Goal: Task Accomplishment & Management: Use online tool/utility

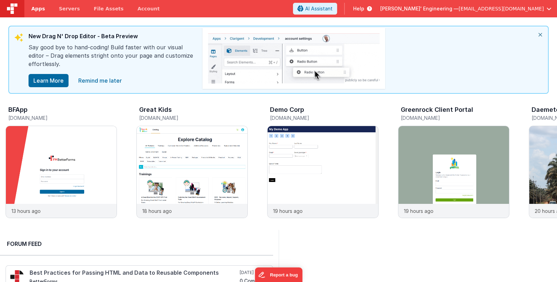
click at [40, 13] on link "Apps" at bounding box center [37, 8] width 27 height 17
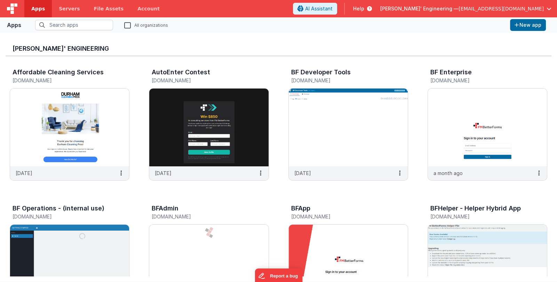
click at [445, 9] on span "Delfs' Engineering —" at bounding box center [419, 8] width 78 height 7
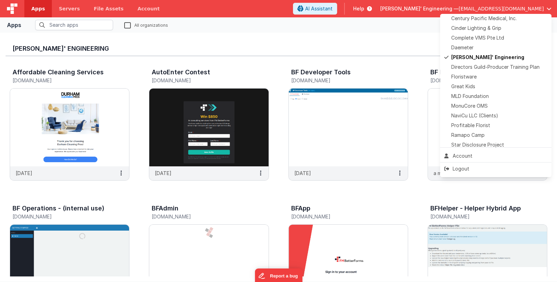
scroll to position [128, 0]
click at [473, 48] on div "Daemeter" at bounding box center [495, 48] width 103 height 7
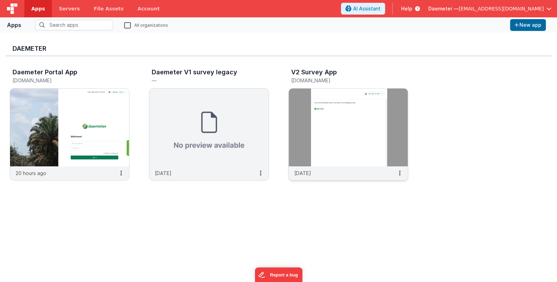
click at [323, 122] on img at bounding box center [348, 128] width 119 height 78
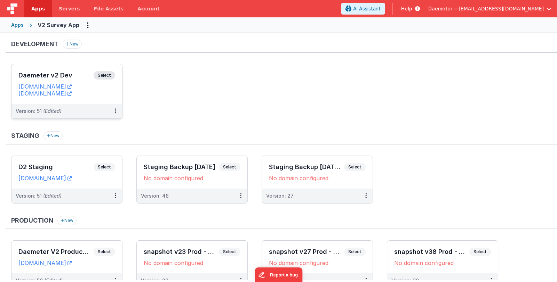
click at [65, 73] on h3 "Daemeter v2 Dev" at bounding box center [55, 75] width 75 height 7
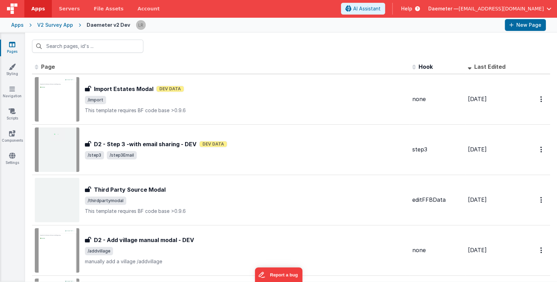
click at [291, 104] on span "/import" at bounding box center [246, 100] width 322 height 8
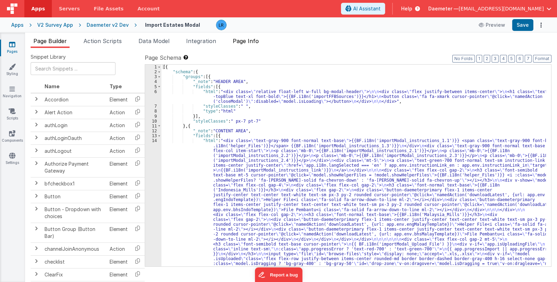
click at [245, 39] on span "Page Info" at bounding box center [246, 41] width 26 height 7
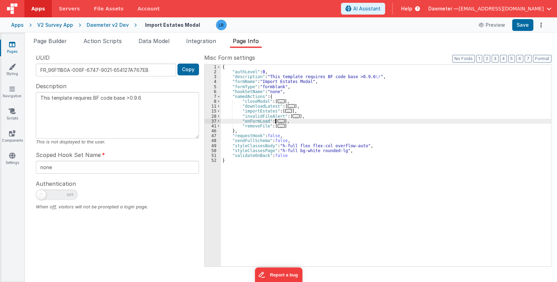
click at [277, 121] on span "..." at bounding box center [280, 121] width 7 height 4
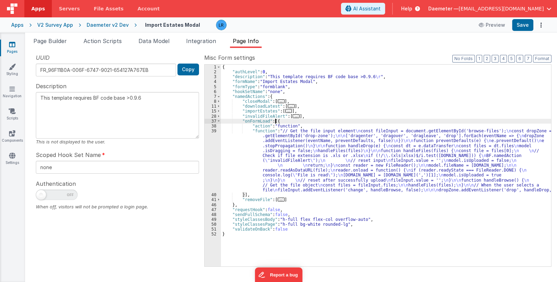
click at [278, 151] on div "{ "authLevel" : 0 , "description" : "This template requires BF code base >0.9.6…" at bounding box center [386, 171] width 330 height 212
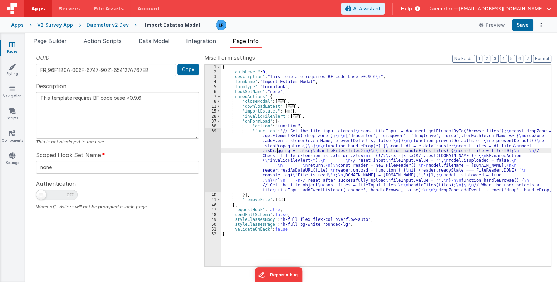
click at [209, 165] on div "39" at bounding box center [212, 161] width 16 height 64
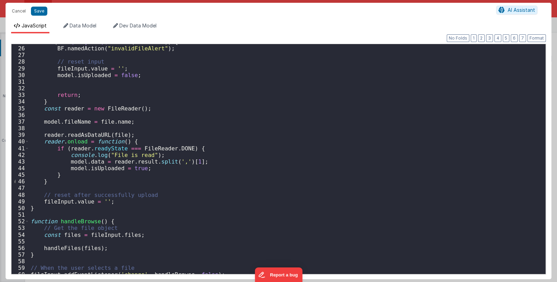
scroll to position [189, 0]
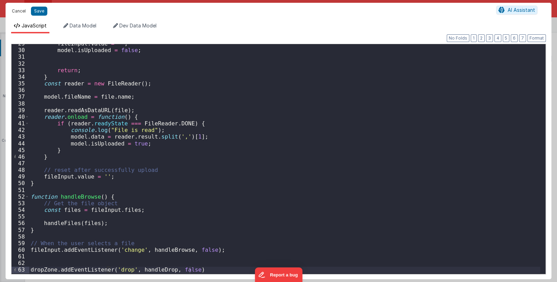
click at [15, 11] on button "Cancel" at bounding box center [18, 11] width 21 height 10
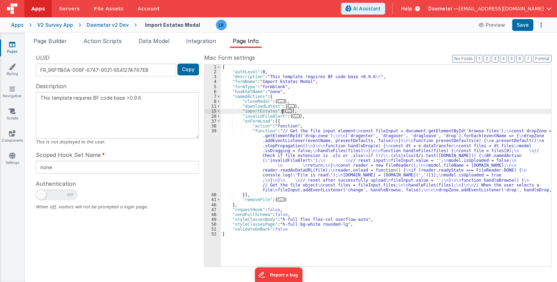
click at [285, 110] on span "..." at bounding box center [288, 111] width 7 height 4
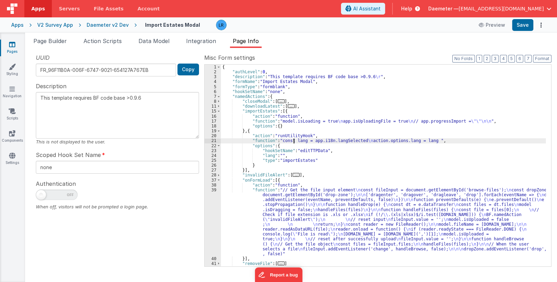
click at [294, 142] on div "{ "authLevel" : 0 , "description" : "This template requires BF code base >0.9.6…" at bounding box center [383, 171] width 325 height 212
click at [275, 119] on div "{ "authLevel" : 0 , "description" : "This template requires BF code base >0.9.6…" at bounding box center [383, 171] width 325 height 212
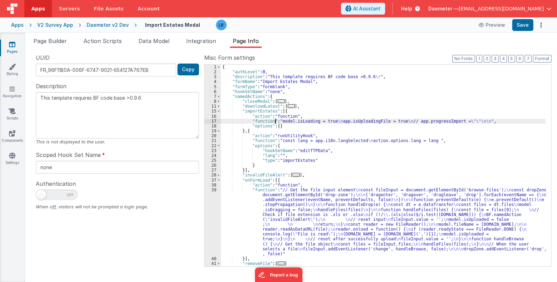
click at [211, 121] on div "17" at bounding box center [212, 121] width 16 height 5
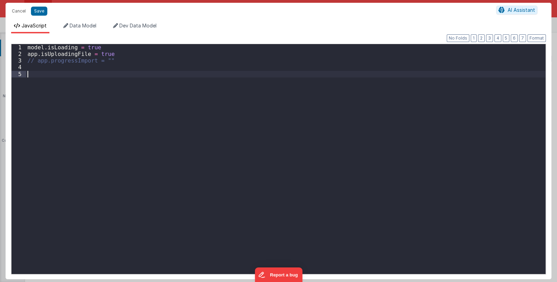
click at [211, 121] on div "model . isLoading = true app . isUploadingFile = true // app.progressImport = """ at bounding box center [285, 165] width 519 height 243
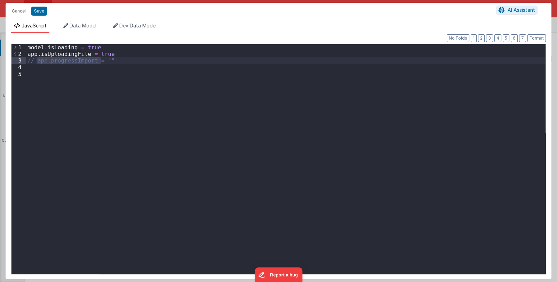
drag, startPoint x: 37, startPoint y: 60, endPoint x: 102, endPoint y: 61, distance: 65.0
click at [102, 61] on div "model . isLoading = true app . isUploadingFile = true // app.progressImport = """ at bounding box center [285, 165] width 519 height 243
click at [52, 72] on div "model . isLoading = true app . isUploadingFile = true // app.progressImport = """ at bounding box center [285, 165] width 519 height 243
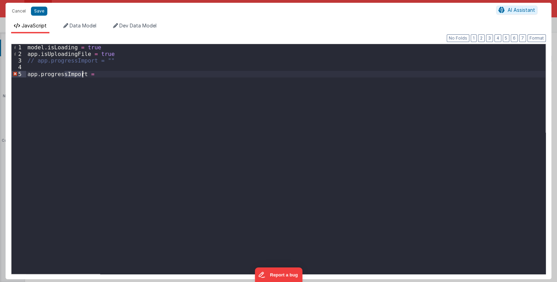
drag, startPoint x: 65, startPoint y: 75, endPoint x: 82, endPoint y: 75, distance: 17.4
click at [82, 75] on div "model . isLoading = true app . isUploadingFile = true // app.progressImport = "…" at bounding box center [285, 165] width 519 height 243
click at [104, 76] on div "model . isLoading = true app . isUploadingFile = true // app.progressImport = "…" at bounding box center [285, 165] width 519 height 243
click at [40, 10] on button "Save" at bounding box center [39, 11] width 16 height 9
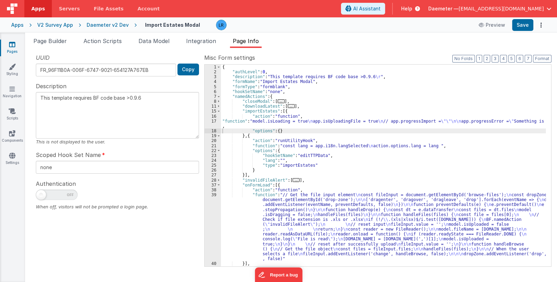
click at [271, 120] on div "{ "authLevel" : 0 , "description" : "This template requires BF code base >0.9.6…" at bounding box center [383, 171] width 325 height 212
click at [211, 120] on div "17" at bounding box center [212, 124] width 16 height 10
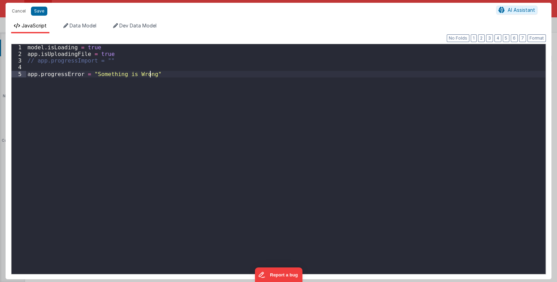
click at [211, 120] on div "model . isLoading = true app . isUploadingFile = true // app.progressImport = "…" at bounding box center [285, 165] width 519 height 243
click at [16, 9] on button "Cancel" at bounding box center [18, 11] width 21 height 10
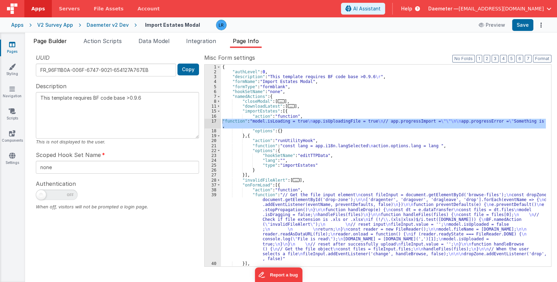
click at [51, 40] on span "Page Builder" at bounding box center [49, 41] width 33 height 7
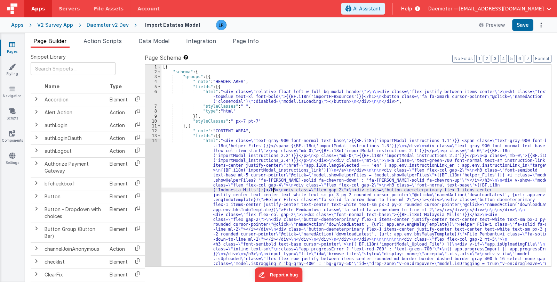
click at [272, 192] on div "[{ "schema" : { "groups" : [{ "_note" : "HEADER AREA" , "fields" : [{ "html" : …" at bounding box center [353, 250] width 384 height 370
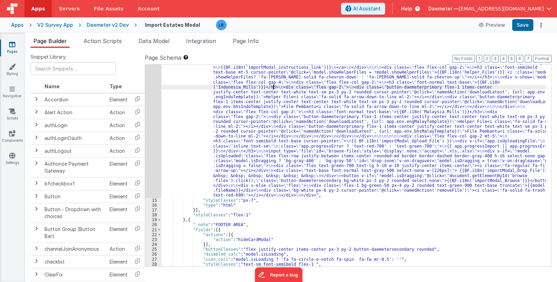
scroll to position [82, 0]
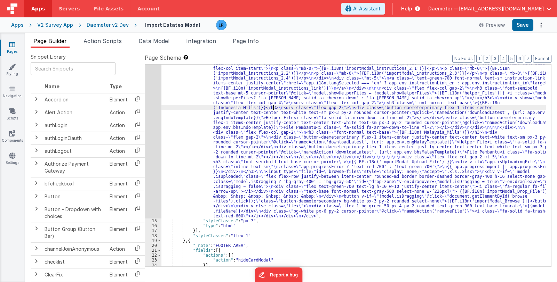
click at [229, 145] on div ""html" : "<div class= \" text-gray-900 font-normal text-base \" >{{BF.i18n('imp…" at bounding box center [353, 241] width 384 height 370
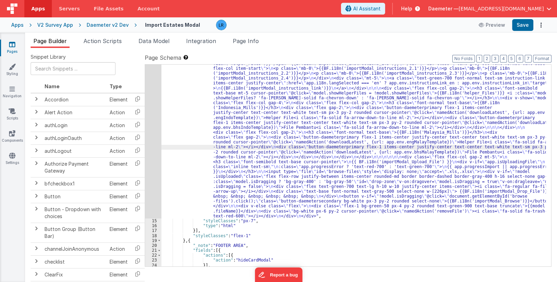
click at [153, 147] on div "14" at bounding box center [153, 137] width 16 height 163
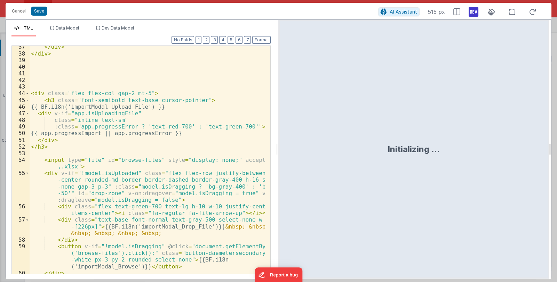
scroll to position [433, 0]
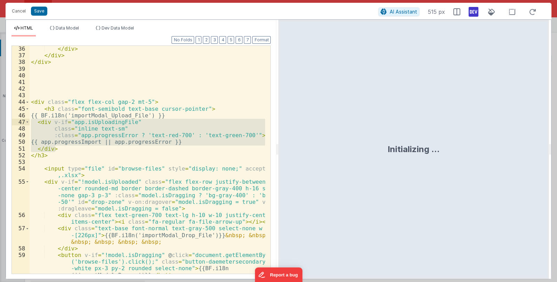
drag, startPoint x: 55, startPoint y: 148, endPoint x: 31, endPoint y: 122, distance: 35.7
click at [31, 122] on div "</ div > </ div > </ div > < div class = "flex flex-col gap-2 mt-5" > < h3 clas…" at bounding box center [148, 166] width 236 height 241
click at [67, 141] on div "</ div > </ div > </ div > < div class = "flex flex-col gap-2 mt-5" > < h3 clas…" at bounding box center [147, 160] width 235 height 228
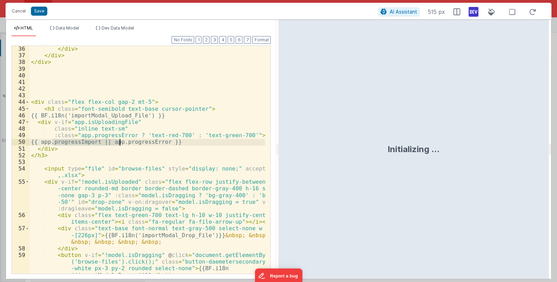
drag, startPoint x: 52, startPoint y: 143, endPoint x: 119, endPoint y: 142, distance: 66.8
click at [119, 142] on div "</ div > </ div > </ div > < div class = "flex flex-col gap-2 mt-5" > < h3 clas…" at bounding box center [148, 166] width 236 height 241
click at [106, 144] on div "</ div > </ div > </ div > < div class = "flex flex-col gap-2 mt-5" > < h3 clas…" at bounding box center [147, 160] width 235 height 228
drag, startPoint x: 119, startPoint y: 142, endPoint x: 170, endPoint y: 143, distance: 51.5
click at [170, 143] on div "</ div > </ div > </ div > < div class = "flex flex-col gap-2 mt-5" > < h3 clas…" at bounding box center [148, 166] width 236 height 241
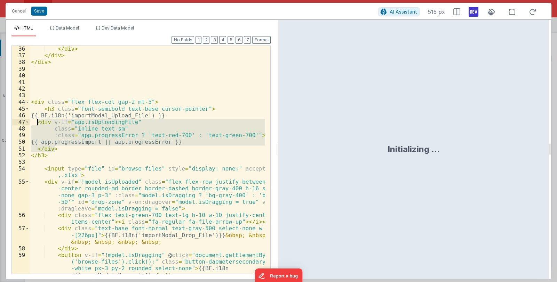
drag, startPoint x: 56, startPoint y: 149, endPoint x: 38, endPoint y: 122, distance: 31.6
click at [38, 122] on div "</ div > </ div > </ div > < div class = "flex flex-col gap-2 mt-5" > < h3 clas…" at bounding box center [148, 166] width 236 height 241
click at [132, 140] on div "</ div > </ div > </ div > < div class = "flex flex-col gap-2 mt-5" > < h3 clas…" at bounding box center [147, 160] width 235 height 228
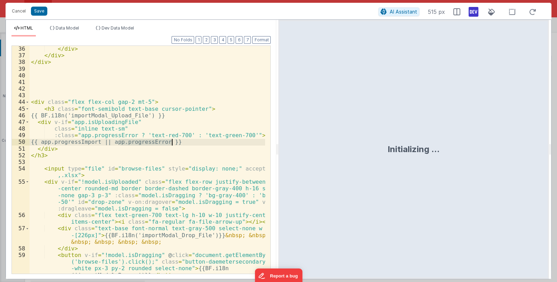
drag, startPoint x: 119, startPoint y: 143, endPoint x: 170, endPoint y: 142, distance: 50.8
click at [170, 142] on div "</ div > </ div > </ div > < div class = "flex flex-col gap-2 mt-5" > < h3 clas…" at bounding box center [148, 166] width 236 height 241
drag, startPoint x: 161, startPoint y: 141, endPoint x: 168, endPoint y: 142, distance: 7.0
click at [168, 142] on div "</ div > </ div > </ div > < div class = "flex flex-col gap-2 mt-5" > < h3 clas…" at bounding box center [148, 166] width 236 height 241
drag, startPoint x: 159, startPoint y: 142, endPoint x: 172, endPoint y: 142, distance: 13.2
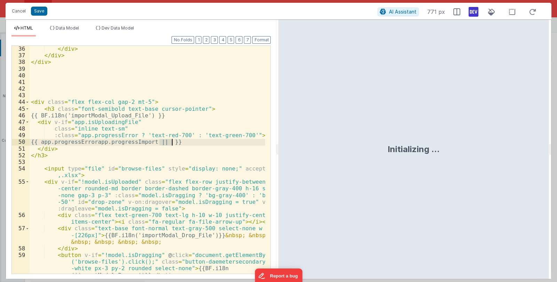
click at [172, 142] on div "</ div > </ div > </ div > < div class = "flex flex-col gap-2 mt-5" > < h3 clas…" at bounding box center [148, 166] width 236 height 241
click at [128, 151] on div "</ div > </ div > </ div > < div class = "flex flex-col gap-2 mt-5" > < h3 clas…" at bounding box center [148, 166] width 236 height 241
drag, startPoint x: 153, startPoint y: 143, endPoint x: 165, endPoint y: 142, distance: 12.2
click at [165, 142] on div "</ div > </ div > </ div > < div class = "flex flex-col gap-2 mt-5" > < h3 clas…" at bounding box center [148, 166] width 236 height 241
drag, startPoint x: 102, startPoint y: 143, endPoint x: 115, endPoint y: 142, distance: 13.6
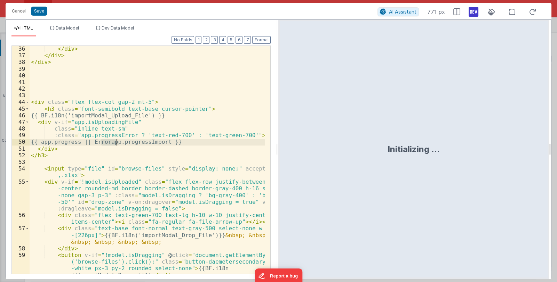
click at [115, 142] on div "</ div > </ div > </ div > < div class = "flex flex-col gap-2 mt-5" > < h3 clas…" at bounding box center [148, 166] width 236 height 241
click at [125, 157] on div "</ div > </ div > </ div > < div class = "flex flex-col gap-2 mt-5" > < h3 clas…" at bounding box center [148, 166] width 236 height 241
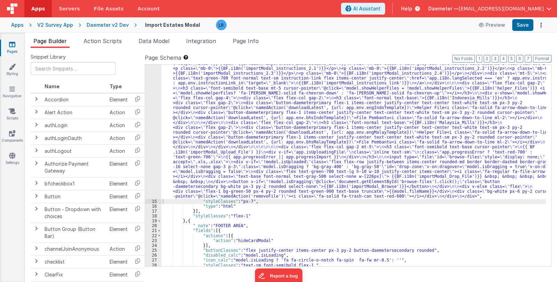
click at [235, 156] on div ""html" : "<div class= \" text-gray-900 font-normal text-base \" >{{BF.i18n('imp…" at bounding box center [353, 231] width 384 height 350
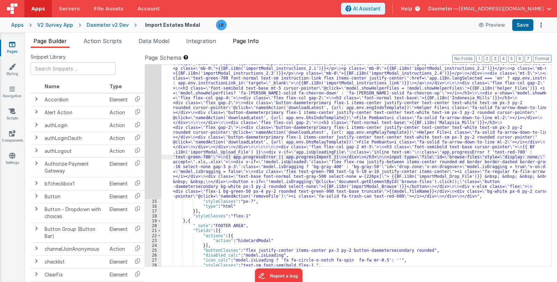
click at [252, 40] on span "Page Info" at bounding box center [246, 41] width 26 height 7
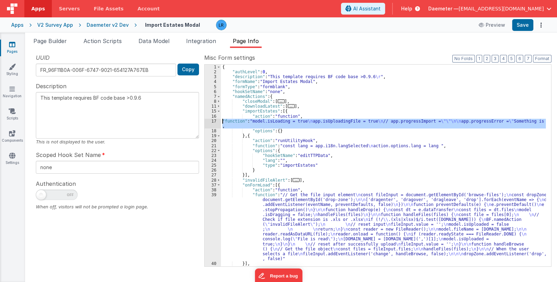
click at [210, 122] on div "17" at bounding box center [212, 124] width 16 height 10
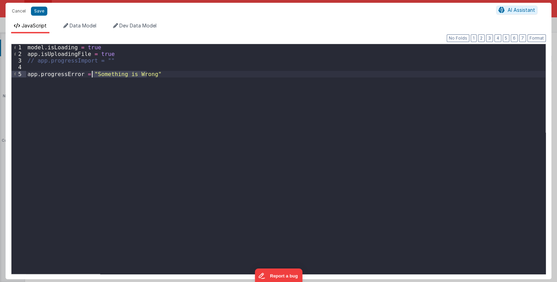
drag, startPoint x: 147, startPoint y: 75, endPoint x: 92, endPoint y: 73, distance: 54.6
click at [92, 73] on div "model . isLoading = true app . isUploadingFile = true // app.progressImport = "…" at bounding box center [285, 165] width 519 height 243
click at [41, 11] on button "Save" at bounding box center [39, 11] width 16 height 9
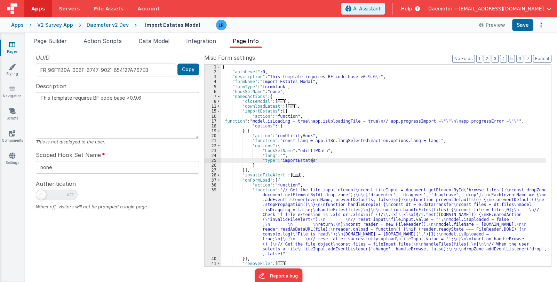
click at [324, 162] on div "{ "authLevel" : 0 , "description" : "This template requires BF code base >0.9.6…" at bounding box center [383, 171] width 325 height 212
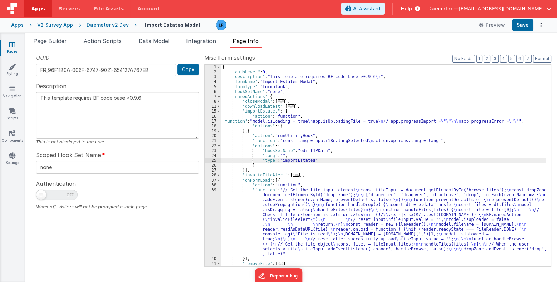
click at [458, 8] on span "Daemeter —" at bounding box center [443, 8] width 30 height 7
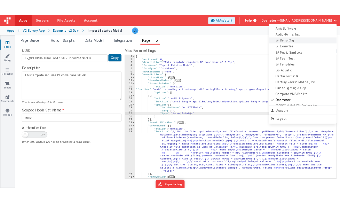
scroll to position [69, 0]
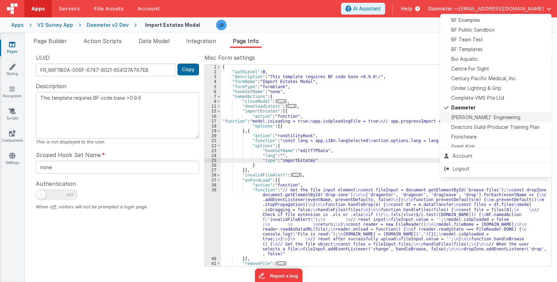
click at [494, 116] on div "Delfs' Engineering" at bounding box center [495, 117] width 103 height 7
type textarea "This template requires BF code base >0.9.6"
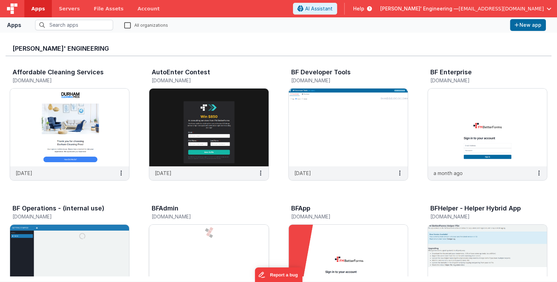
click at [240, 253] on img at bounding box center [208, 264] width 119 height 78
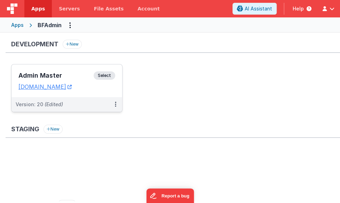
click at [70, 74] on h3 "Admin Master" at bounding box center [55, 75] width 75 height 7
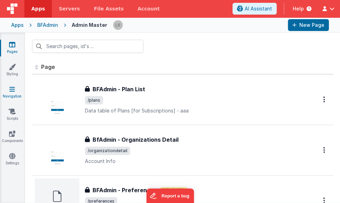
click at [11, 90] on icon at bounding box center [12, 89] width 6 height 7
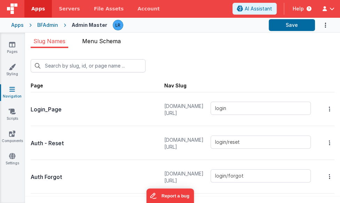
click at [110, 41] on span "Menu Schema" at bounding box center [101, 41] width 39 height 7
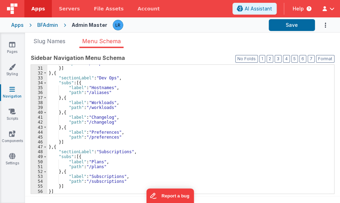
scroll to position [5, 0]
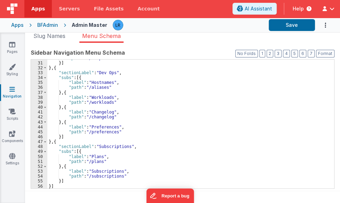
click at [329, 7] on button "Delfs' Engineering — linxue@delfsengineering.ca" at bounding box center [326, 8] width 15 height 5
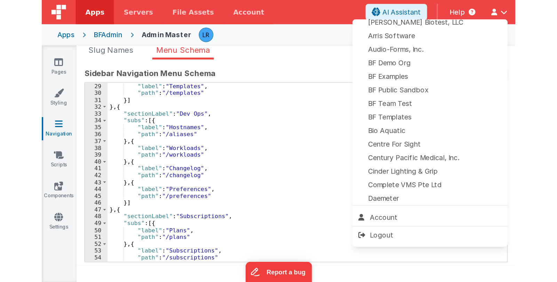
scroll to position [67, 0]
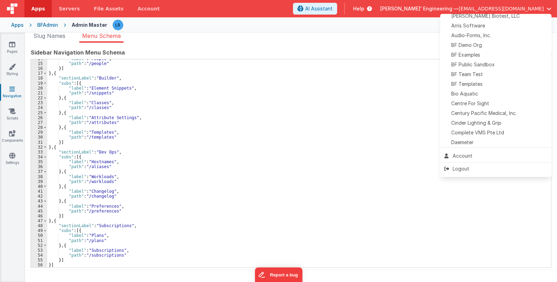
click at [290, 133] on button at bounding box center [278, 141] width 557 height 282
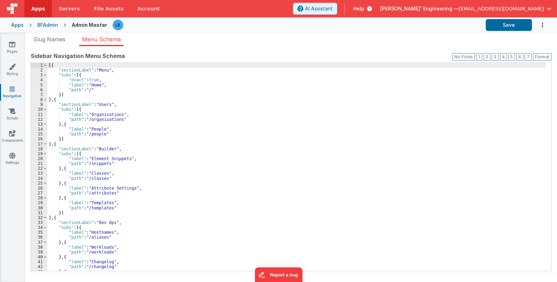
scroll to position [0, 0]
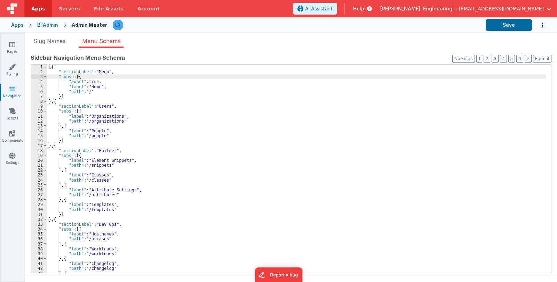
click at [78, 77] on div "[{ "sectionLabel" : "Menu" , "subs" : [{ "exact" : true , "label" : "Home" , "p…" at bounding box center [296, 174] width 498 height 218
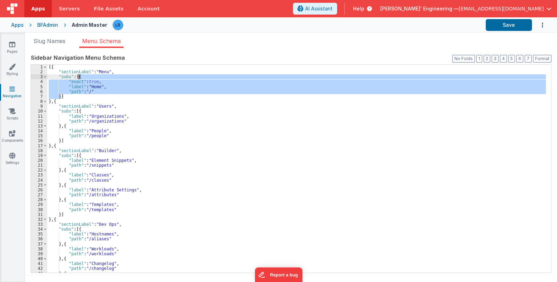
click at [78, 77] on div "[{ "sectionLabel" : "Menu" , "subs" : [{ "exact" : true , "label" : "Home" , "p…" at bounding box center [296, 174] width 498 height 218
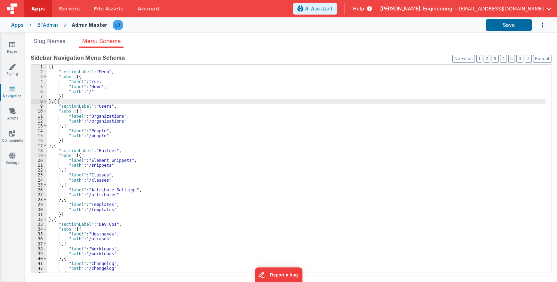
click at [62, 102] on div "[{ "sectionLabel" : "Menu" , "subs" : [{ "exact" : true , "label" : "Home" , "p…" at bounding box center [296, 174] width 498 height 218
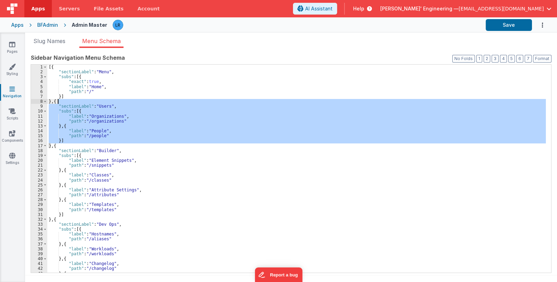
click at [62, 102] on div "[{ "sectionLabel" : "Menu" , "subs" : [{ "exact" : true , "label" : "Home" , "p…" at bounding box center [296, 174] width 498 height 218
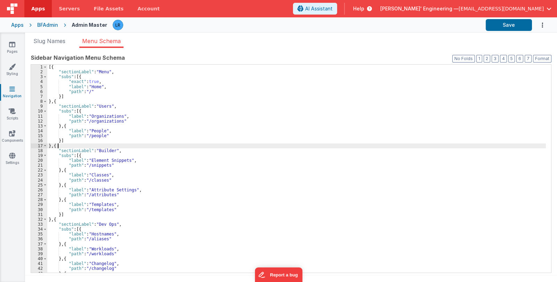
click at [62, 146] on div "[{ "sectionLabel" : "Menu" , "subs" : [{ "exact" : true , "label" : "Home" , "p…" at bounding box center [296, 174] width 498 height 218
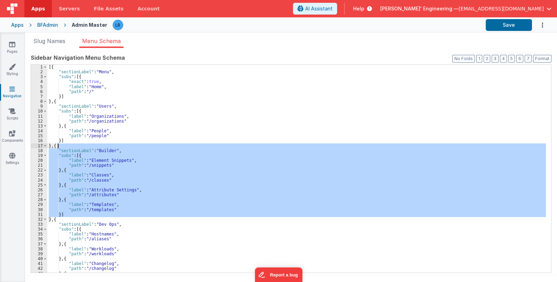
click at [62, 146] on div "[{ "sectionLabel" : "Menu" , "subs" : [{ "exact" : true , "label" : "Home" , "p…" at bounding box center [296, 174] width 498 height 218
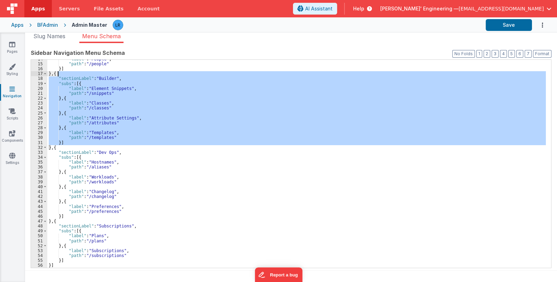
scroll to position [5, 0]
click at [59, 220] on div ""label" : "People" , "path" : "/people" }] } , { "sectionLabel" : "Builder" , "…" at bounding box center [296, 165] width 498 height 218
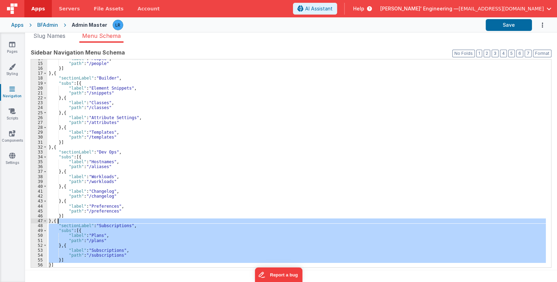
click at [59, 220] on div ""label" : "People" , "path" : "/people" }] } , { "sectionLabel" : "Builder" , "…" at bounding box center [296, 165] width 498 height 218
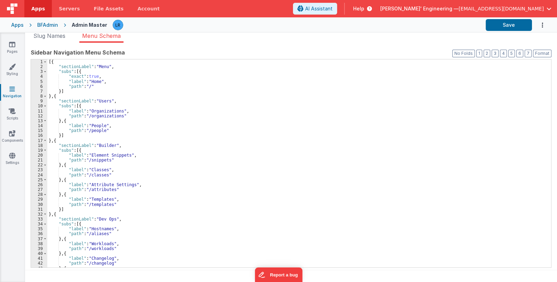
scroll to position [0, 0]
click at [58, 98] on div "[{ "sectionLabel" : "Menu" , "subs" : [{ "exact" : true , "label" : "Home" , "p…" at bounding box center [296, 168] width 498 height 218
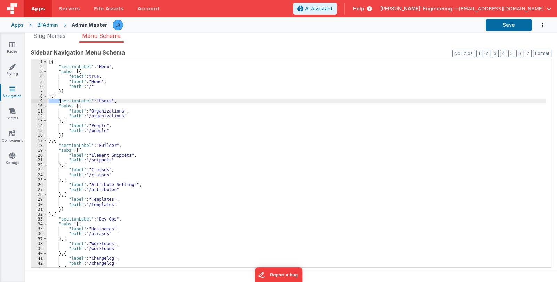
click at [58, 98] on div "[{ "sectionLabel" : "Menu" , "subs" : [{ "exact" : true , "label" : "Home" , "p…" at bounding box center [296, 168] width 498 height 218
click at [58, 94] on div "[{ "sectionLabel" : "Menu" , "subs" : [{ "exact" : true , "label" : "Home" , "p…" at bounding box center [296, 168] width 498 height 218
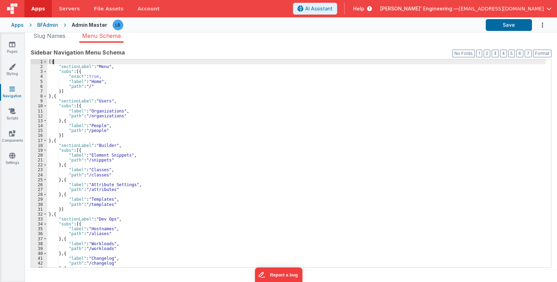
click at [56, 60] on div "[{ "sectionLabel" : "Menu" , "subs" : [{ "exact" : true , "label" : "Home" , "p…" at bounding box center [296, 168] width 498 height 218
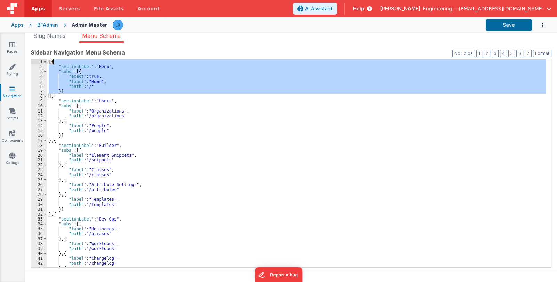
click at [56, 60] on div "[{ "sectionLabel" : "Menu" , "subs" : [{ "exact" : true , "label" : "Home" , "p…" at bounding box center [296, 168] width 498 height 218
click at [68, 89] on div "[{ "sectionLabel" : "Menu" , "subs" : [{ "exact" : true , "label" : "Home" , "p…" at bounding box center [296, 163] width 498 height 208
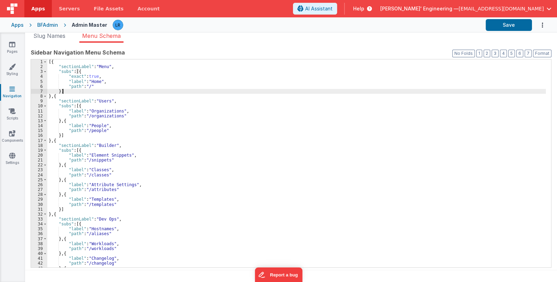
click at [68, 89] on div "[{ "sectionLabel" : "Menu" , "subs" : [{ "exact" : true , "label" : "Home" , "p…" at bounding box center [296, 168] width 498 height 218
click at [63, 95] on div "[{ "sectionLabel" : "Menu" , "subs" : [{ "exact" : true , "label" : "Home" , "p…" at bounding box center [296, 168] width 498 height 218
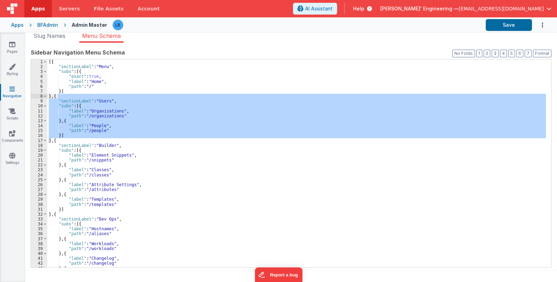
scroll to position [67, 0]
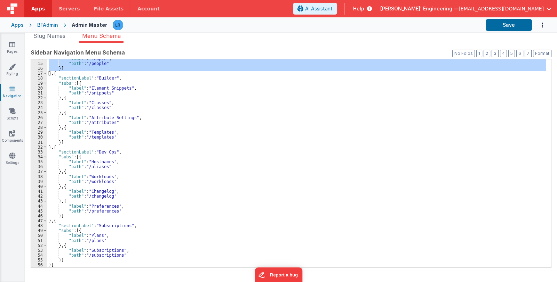
click at [51, 264] on div ""label" : "People" , "path" : "/people" }] } , { "sectionLabel" : "Builder" , "…" at bounding box center [296, 165] width 498 height 218
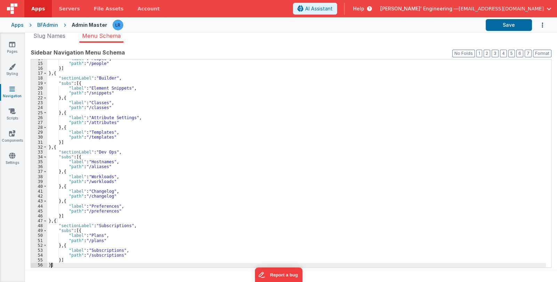
click at [51, 264] on div ""label" : "People" , "path" : "/people" }] } , { "sectionLabel" : "Builder" , "…" at bounding box center [296, 165] width 498 height 218
click at [54, 264] on div ""label" : "People" , "path" : "/people" }] } , { "sectionLabel" : "Builder" , "…" at bounding box center [296, 165] width 498 height 218
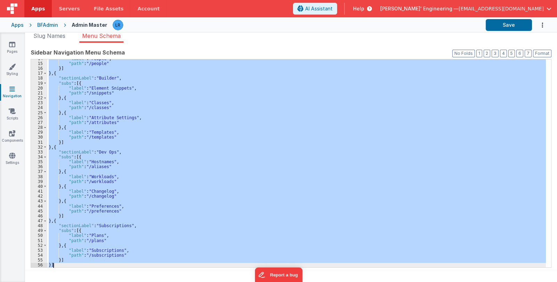
click at [50, 265] on div ""label" : "People" , "path" : "/people" }] } , { "sectionLabel" : "Builder" , "…" at bounding box center [296, 163] width 498 height 208
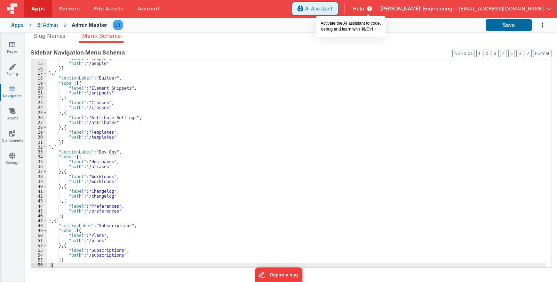
click at [332, 11] on span "AI Assistant" at bounding box center [318, 8] width 27 height 7
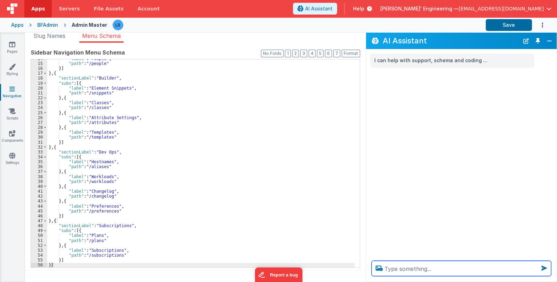
click at [431, 265] on textarea at bounding box center [460, 268] width 179 height 15
type textarea "can you make this menuschema scrollable"
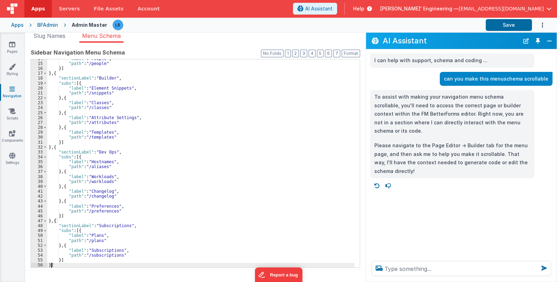
click at [50, 265] on div ""label" : "People" , "path" : "/people" }] } , { "sectionLabel" : "Builder" , "…" at bounding box center [296, 165] width 498 height 218
click at [62, 220] on div ""label" : "People" , "path" : "/people" }] } , { "sectionLabel" : "Builder" , "…" at bounding box center [296, 165] width 498 height 218
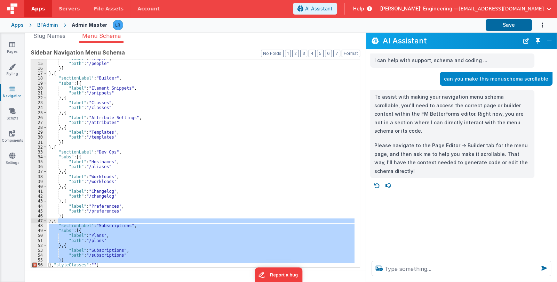
click at [55, 221] on div ""label" : "People" , "path" : "/people" }] } , { "sectionLabel" : "Builder" , "…" at bounding box center [296, 165] width 498 height 218
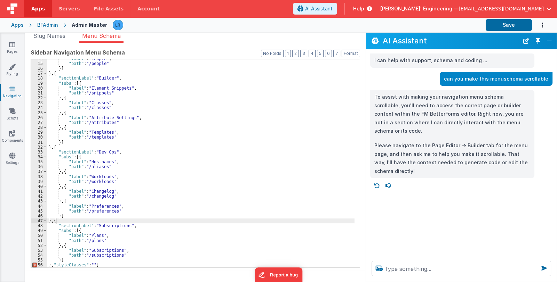
click at [55, 221] on div ""label" : "People" , "path" : "/people" }] } , { "sectionLabel" : "Builder" , "…" at bounding box center [296, 165] width 498 height 218
click at [14, 47] on icon at bounding box center [12, 44] width 6 height 7
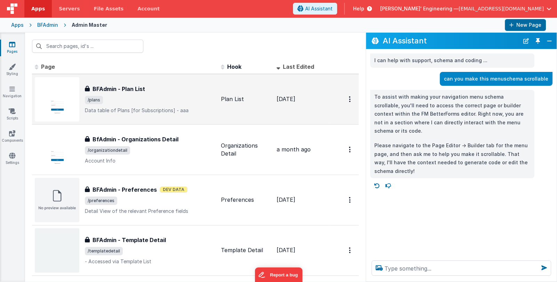
click at [144, 96] on span "/plans" at bounding box center [150, 100] width 130 height 8
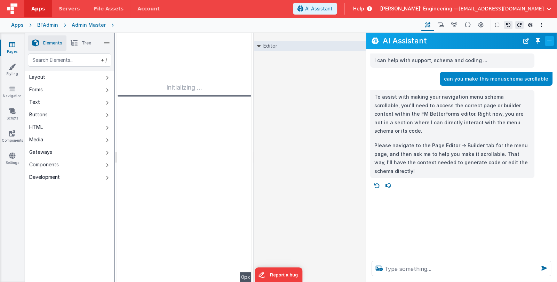
click at [547, 39] on button "Close" at bounding box center [548, 41] width 9 height 10
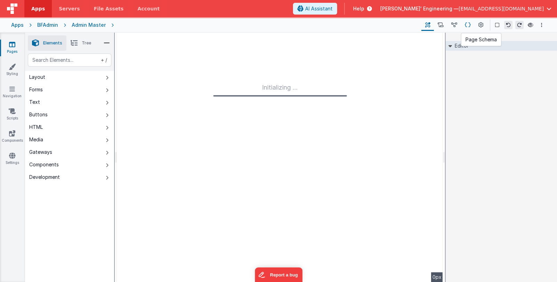
click at [468, 25] on icon at bounding box center [467, 25] width 6 height 7
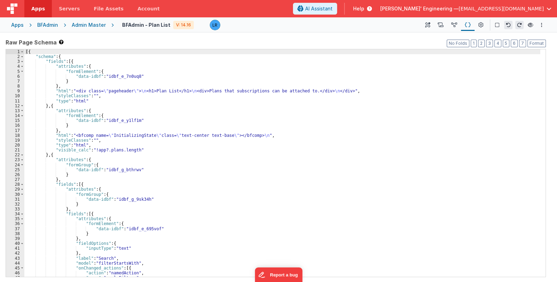
click at [89, 65] on div "[{ "schema" : { "fields" : [{ "attributes" : { "formElement" : { "data-idbf" : …" at bounding box center [282, 168] width 516 height 238
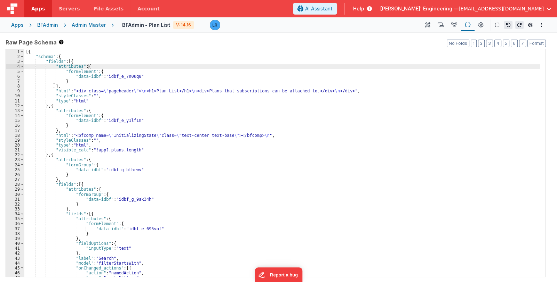
click at [89, 65] on div "[{ "schema" : { "fields" : [{ "attributes" : { "formElement" : { "data-idbf" : …" at bounding box center [282, 168] width 516 height 238
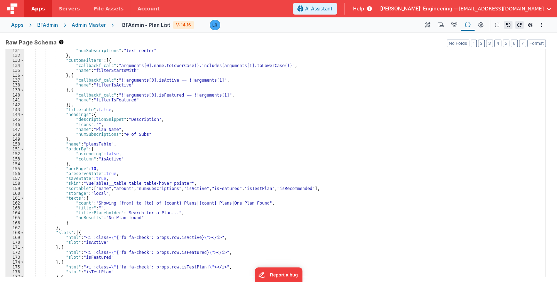
scroll to position [713, 0]
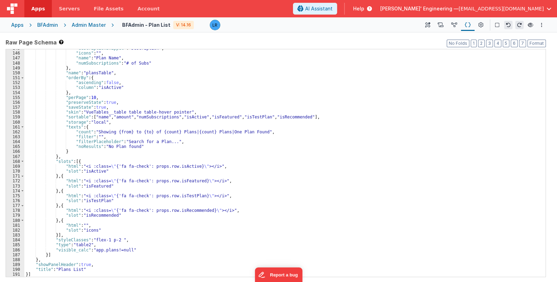
click at [16, 26] on div "Apps" at bounding box center [17, 25] width 13 height 7
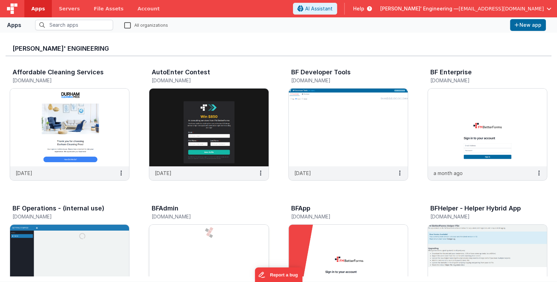
click at [216, 244] on img at bounding box center [208, 264] width 119 height 78
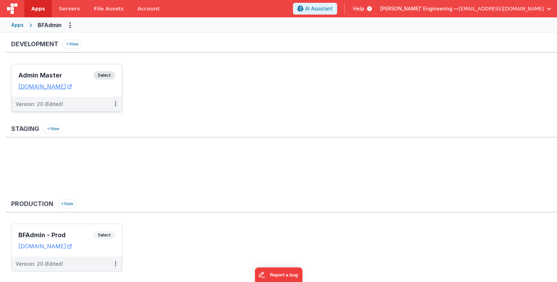
click at [65, 71] on div "Admin Master Select" at bounding box center [66, 77] width 97 height 12
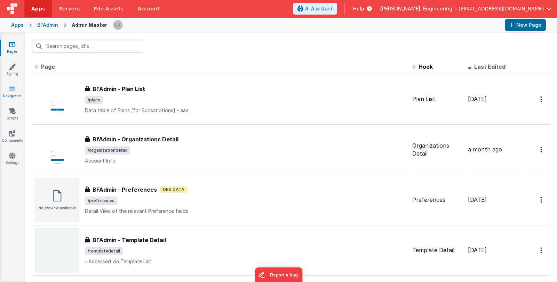
click at [12, 90] on icon at bounding box center [12, 89] width 6 height 7
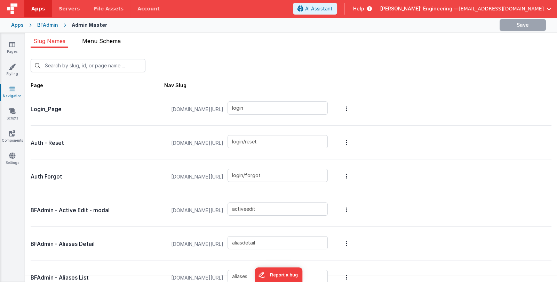
click at [90, 44] on li "Menu Schema" at bounding box center [101, 42] width 44 height 11
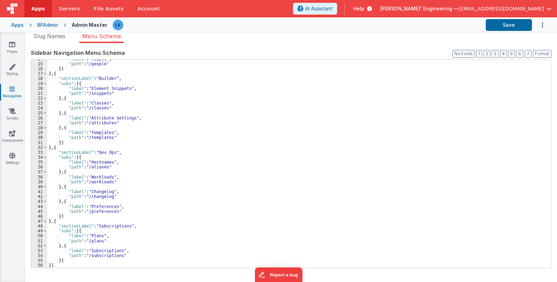
scroll to position [5, 0]
click at [54, 264] on div ""label" : "People" , "path" : "/people" }] } , { "sectionLabel" : "Builder" , "…" at bounding box center [296, 165] width 498 height 218
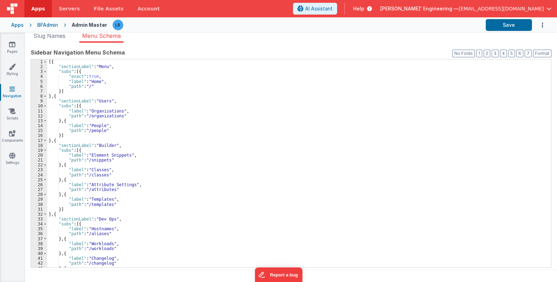
scroll to position [72, 0]
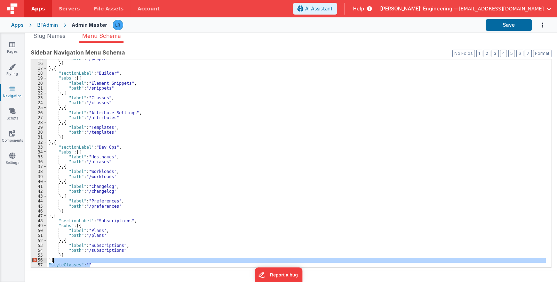
drag, startPoint x: 97, startPoint y: 266, endPoint x: 54, endPoint y: 262, distance: 43.3
click at [54, 262] on div ""path" : "/people" }] } , { "sectionLabel" : "Builder" , "subs" : [{ "label" : …" at bounding box center [296, 165] width 498 height 218
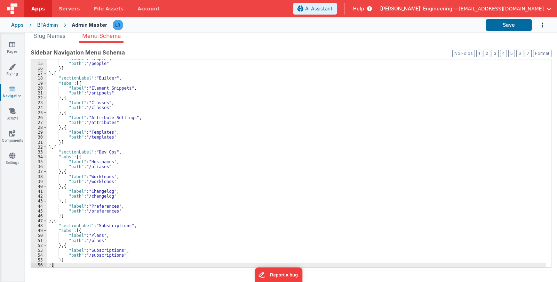
click at [18, 25] on div "Apps" at bounding box center [17, 25] width 13 height 7
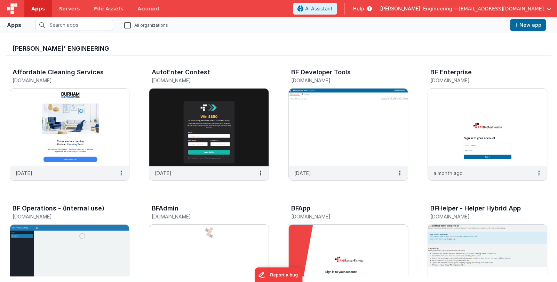
click at [343, 237] on img at bounding box center [348, 264] width 119 height 78
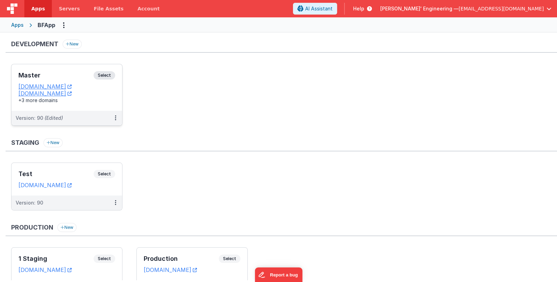
click at [68, 72] on h3 "Master" at bounding box center [55, 75] width 75 height 7
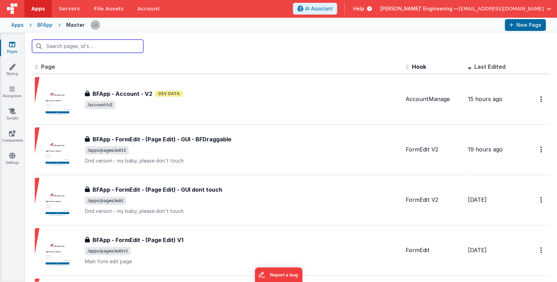
click at [83, 49] on input "text" at bounding box center [87, 46] width 111 height 13
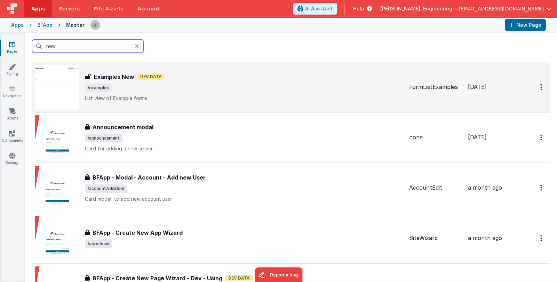
scroll to position [69, 0]
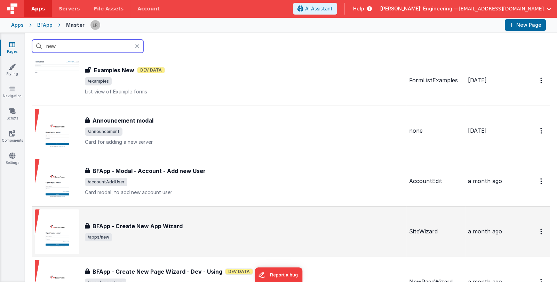
type input "new"
click at [262, 222] on div "BFApp - Create New App Wizard" at bounding box center [244, 226] width 318 height 8
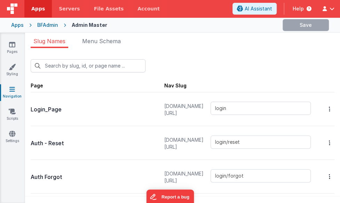
click at [329, 8] on span "button" at bounding box center [331, 8] width 5 height 5
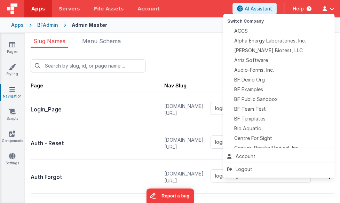
click at [16, 25] on button at bounding box center [170, 101] width 340 height 203
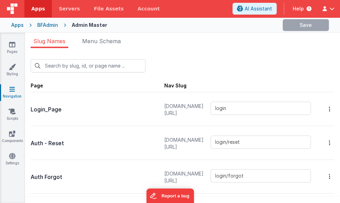
click at [16, 25] on div "Apps" at bounding box center [17, 25] width 13 height 7
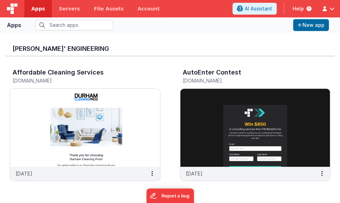
click at [328, 8] on button "Delfs' Engineering — linxue@delfsengineering.ca" at bounding box center [326, 8] width 15 height 5
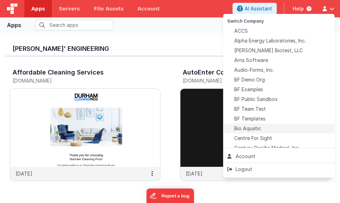
scroll to position [34, 0]
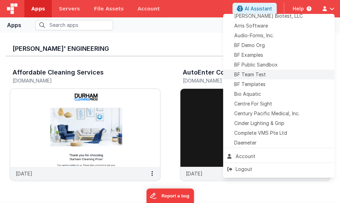
click at [261, 71] on span "BF Team Test" at bounding box center [250, 74] width 32 height 7
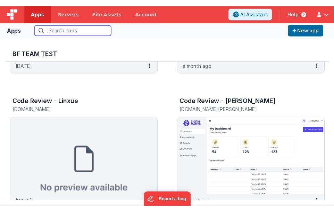
scroll to position [521, 0]
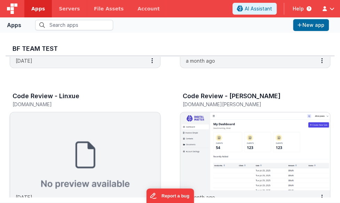
click at [126, 136] on img at bounding box center [85, 151] width 150 height 78
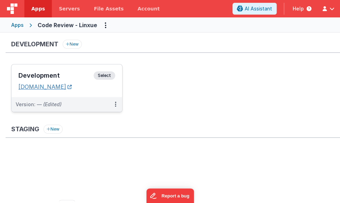
click at [72, 86] on link "codereview-linxue.clientportal.cloud" at bounding box center [44, 86] width 53 height 7
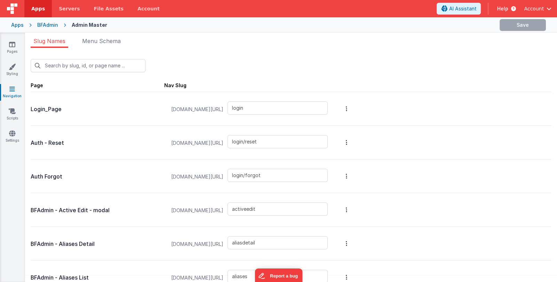
click at [533, 7] on span "Account" at bounding box center [534, 8] width 20 height 7
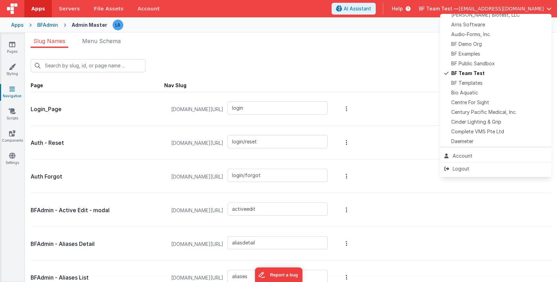
scroll to position [34, 0]
drag, startPoint x: 486, startPoint y: 84, endPoint x: 510, endPoint y: 76, distance: 25.5
click at [507, 75] on ul "Switch Company ACCS Alpha Energy Laboratories, Inc. Anderson Biotest, LLC Arris…" at bounding box center [495, 80] width 111 height 133
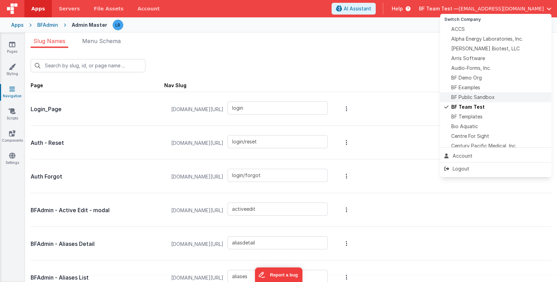
scroll to position [0, 0]
click at [473, 109] on span "BF Team Test" at bounding box center [467, 108] width 33 height 7
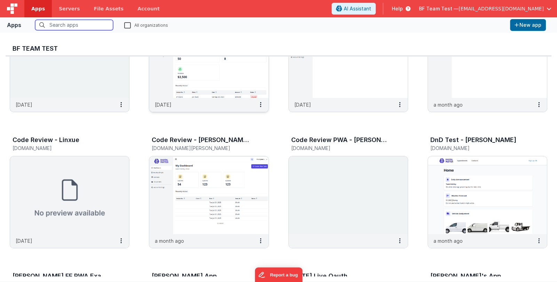
scroll to position [209, 0]
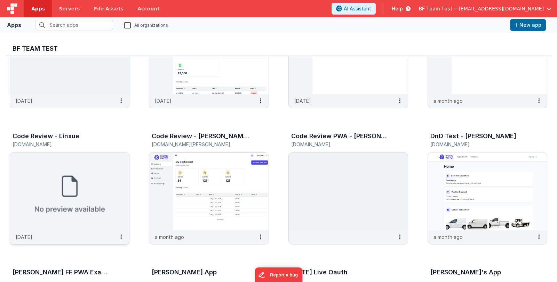
click at [115, 167] on img at bounding box center [69, 192] width 119 height 78
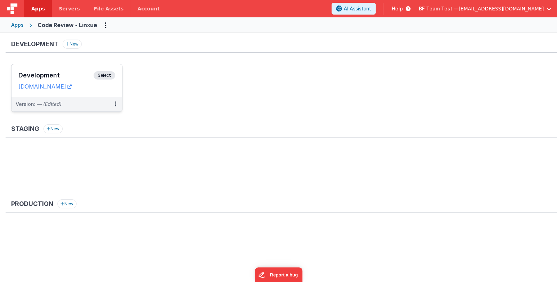
click at [69, 74] on h3 "Development" at bounding box center [55, 75] width 75 height 7
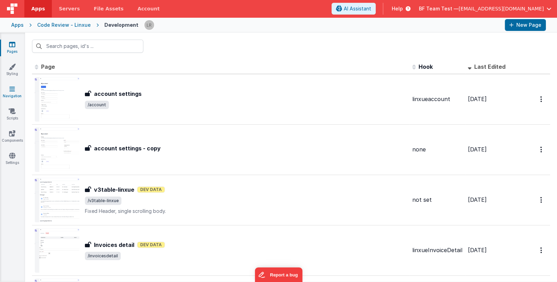
click at [15, 93] on link "Navigation" at bounding box center [12, 93] width 25 height 14
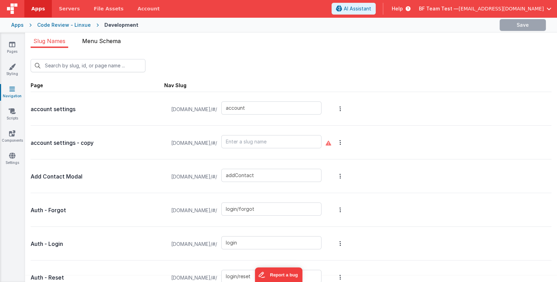
click at [97, 39] on span "Menu Schema" at bounding box center [101, 41] width 39 height 7
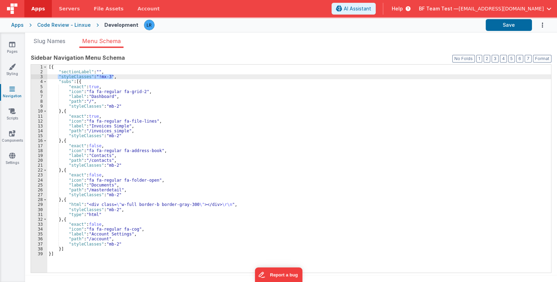
drag, startPoint x: 57, startPoint y: 76, endPoint x: 113, endPoint y: 75, distance: 55.3
click at [113, 75] on div "[{ "sectionLabel" : "" , "styleClasses" : "!mx-3" , "subs" : [{ "exact" : true …" at bounding box center [298, 174] width 503 height 218
click at [84, 93] on div "[{ "sectionLabel" : "" , "styleClasses" : "!mx-3" , "subs" : [{ "exact" : true …" at bounding box center [298, 174] width 503 height 218
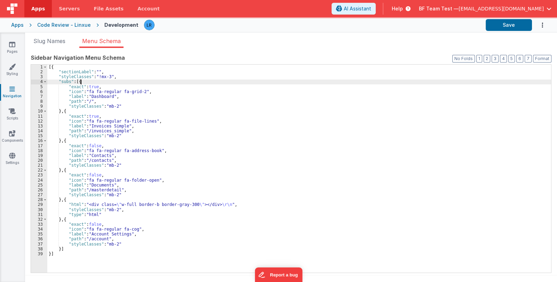
click at [82, 80] on div "[{ "sectionLabel" : "" , "styleClasses" : "!mx-3" , "subs" : [{ "exact" : true …" at bounding box center [298, 174] width 503 height 218
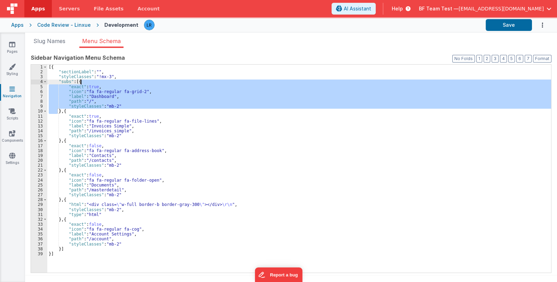
click at [82, 80] on div "[{ "sectionLabel" : "" , "styleClasses" : "!mx-3" , "subs" : [{ "exact" : true …" at bounding box center [298, 174] width 503 height 218
drag, startPoint x: 78, startPoint y: 81, endPoint x: 64, endPoint y: 112, distance: 33.5
click at [64, 112] on div "[{ "sectionLabel" : "" , "styleClasses" : "!mx-3" , "subs" : [{ "exact" : true …" at bounding box center [298, 174] width 503 height 218
click at [64, 112] on div "[{ "sectionLabel" : "" , "styleClasses" : "!mx-3" , "subs" : [{ "exact" : true …" at bounding box center [298, 169] width 503 height 208
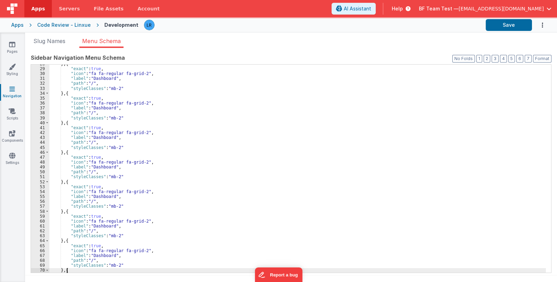
scroll to position [165, 0]
click at [55, 24] on div "Code Review - Linxue" at bounding box center [64, 25] width 54 height 7
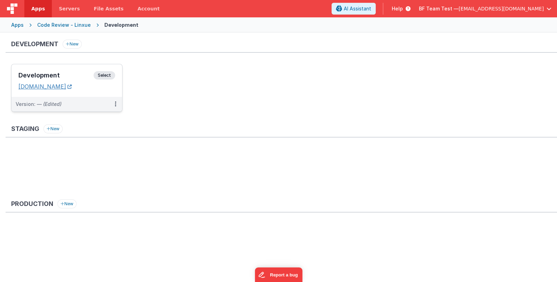
click at [66, 84] on link "codereview-linxue.clientportal.cloud" at bounding box center [44, 86] width 53 height 7
click at [78, 231] on ul at bounding box center [283, 246] width 545 height 45
click at [54, 75] on h3 "Development" at bounding box center [55, 75] width 75 height 7
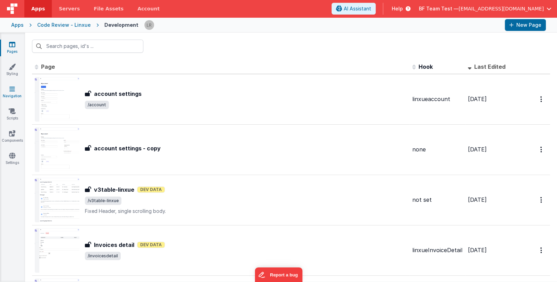
click at [10, 93] on link "Navigation" at bounding box center [12, 93] width 25 height 14
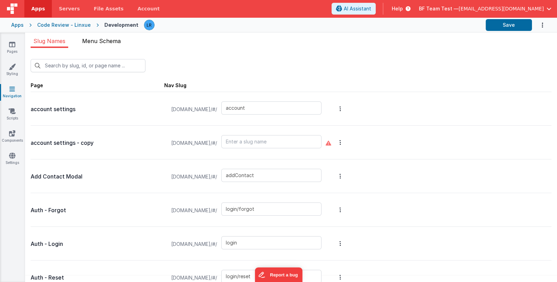
click at [91, 39] on span "Menu Schema" at bounding box center [101, 41] width 39 height 7
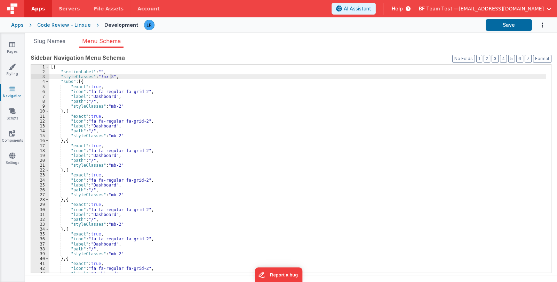
click at [110, 76] on div "[{ "sectionLabel" : "" , "styleClasses" : "!mx-3" , "subs" : [{ "exact" : true …" at bounding box center [297, 174] width 496 height 218
click at [113, 77] on div "[{ "sectionLabel" : "" , "styleClasses" : "!mx-3 overflow-auto" , "subs" : [{ "…" at bounding box center [297, 174] width 496 height 218
click at [144, 78] on div "[{ "sectionLabel" : "" , "styleClasses" : "!mx-3 !overflow-auto" , "subs" : [{ …" at bounding box center [297, 174] width 496 height 218
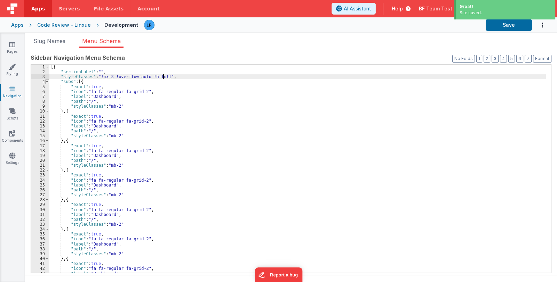
click at [46, 83] on span at bounding box center [47, 81] width 4 height 5
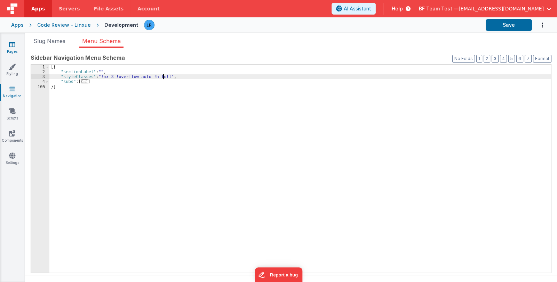
click at [12, 44] on icon at bounding box center [12, 44] width 6 height 7
